Goal: Contribute content: Add original content to the website for others to see

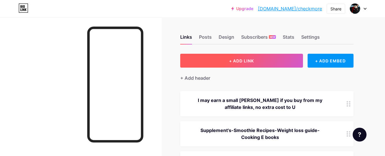
click at [255, 60] on button "+ ADD LINK" at bounding box center [241, 61] width 123 height 14
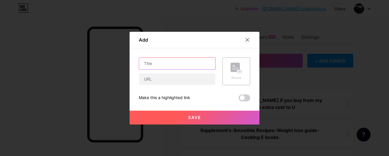
click at [153, 63] on input "text" at bounding box center [177, 64] width 76 height 12
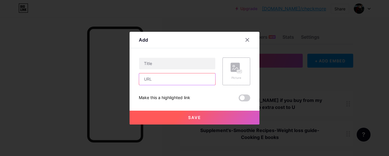
click at [151, 81] on input "text" at bounding box center [177, 79] width 76 height 12
paste input "[URL][DOMAIN_NAME]"
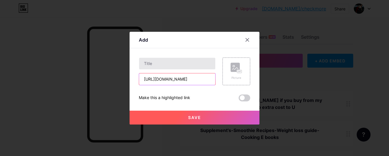
type input "[URL][DOMAIN_NAME]"
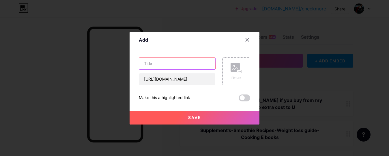
scroll to position [0, 0]
click at [149, 65] on input "text" at bounding box center [177, 64] width 76 height 12
click at [169, 63] on input "text" at bounding box center [177, 64] width 76 height 12
paste input "Berberine"
drag, startPoint x: 176, startPoint y: 64, endPoint x: 184, endPoint y: 64, distance: 8.4
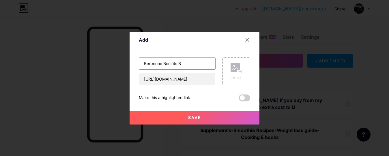
click at [184, 64] on input "Berberine Benifits B" at bounding box center [177, 64] width 76 height 12
click at [175, 64] on input "Berberine Benifits/" at bounding box center [177, 64] width 76 height 12
click at [182, 64] on input "Berberine Benefits /" at bounding box center [177, 64] width 76 height 12
click at [184, 64] on input "Berberine Benefits / b" at bounding box center [177, 64] width 76 height 12
drag, startPoint x: 184, startPoint y: 64, endPoint x: 188, endPoint y: 65, distance: 4.5
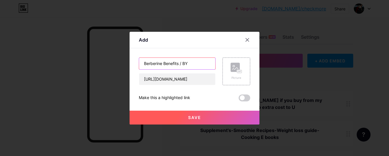
click at [188, 65] on input "Berberine Benefits / BY" at bounding box center [177, 64] width 76 height 12
drag, startPoint x: 182, startPoint y: 63, endPoint x: 206, endPoint y: 64, distance: 24.0
click at [206, 64] on input "Berberine Benefits / Buy 1 Get" at bounding box center [177, 64] width 76 height 12
paste input "2 Free offer"
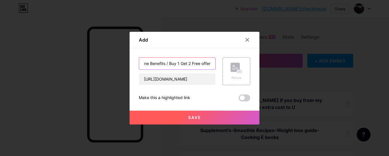
type input "Berberine Benefits / Buy 1 Get 2 Free offer"
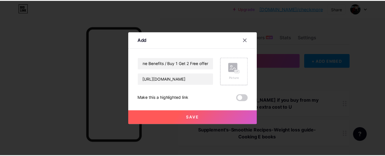
scroll to position [0, 0]
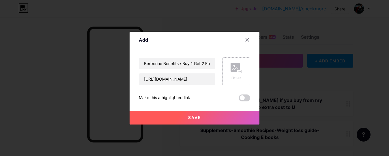
click at [238, 67] on icon at bounding box center [237, 68] width 12 height 11
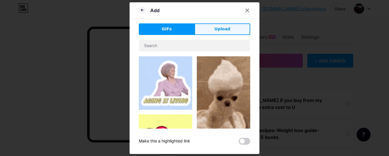
click at [216, 29] on span "Upload" at bounding box center [222, 29] width 16 height 6
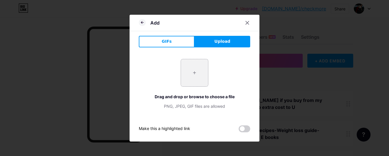
click at [192, 74] on input "file" at bounding box center [194, 72] width 27 height 27
type input "C:\fakepath\Capture.PNG"
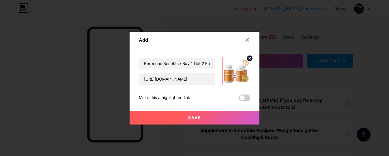
click at [243, 100] on span at bounding box center [245, 97] width 12 height 7
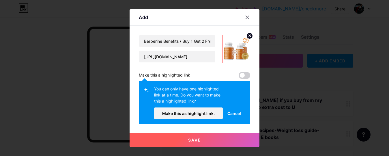
click at [193, 138] on span "Save" at bounding box center [194, 139] width 13 height 5
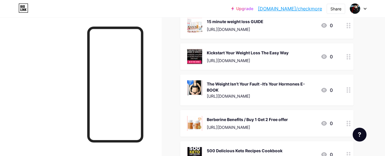
scroll to position [387, 0]
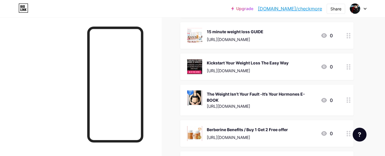
drag, startPoint x: 348, startPoint y: 101, endPoint x: 342, endPoint y: 39, distance: 62.4
click at [342, 39] on span "I may earn a small [PERSON_NAME] if you buy from my affiliate links, no extra c…" at bounding box center [266, 5] width 173 height 603
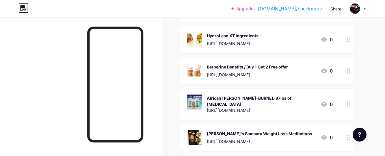
scroll to position [185, 0]
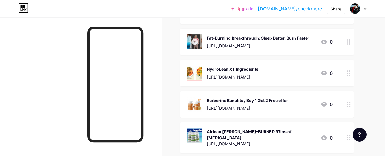
click at [348, 105] on icon at bounding box center [348, 104] width 4 height 5
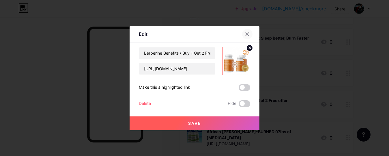
click at [246, 33] on icon at bounding box center [247, 34] width 5 height 5
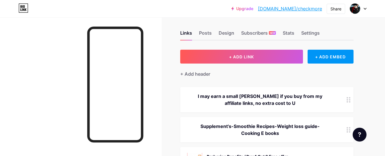
scroll to position [0, 0]
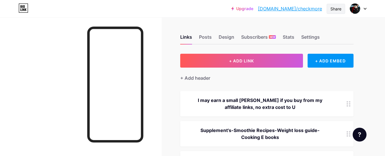
click at [331, 10] on div "Share" at bounding box center [335, 9] width 11 height 6
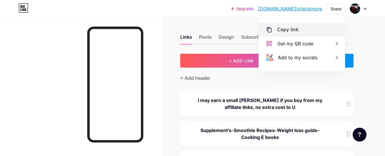
click at [306, 28] on div "Copy link" at bounding box center [302, 30] width 86 height 14
